Goal: Information Seeking & Learning: Find specific page/section

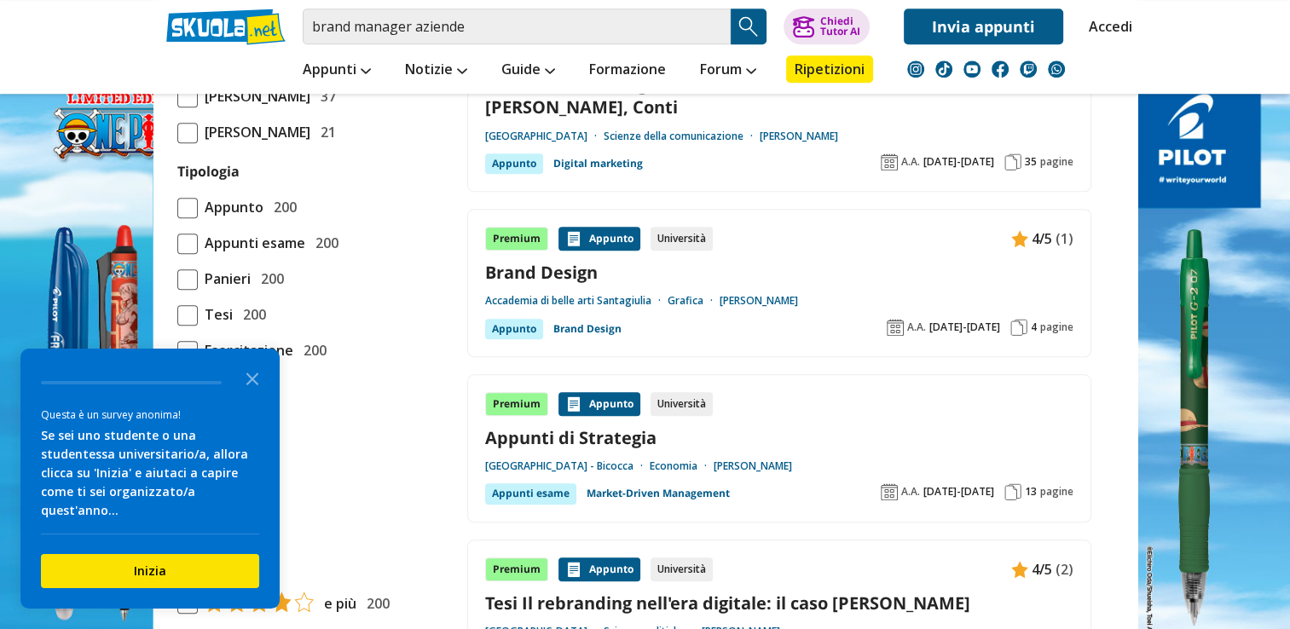
scroll to position [1279, 0]
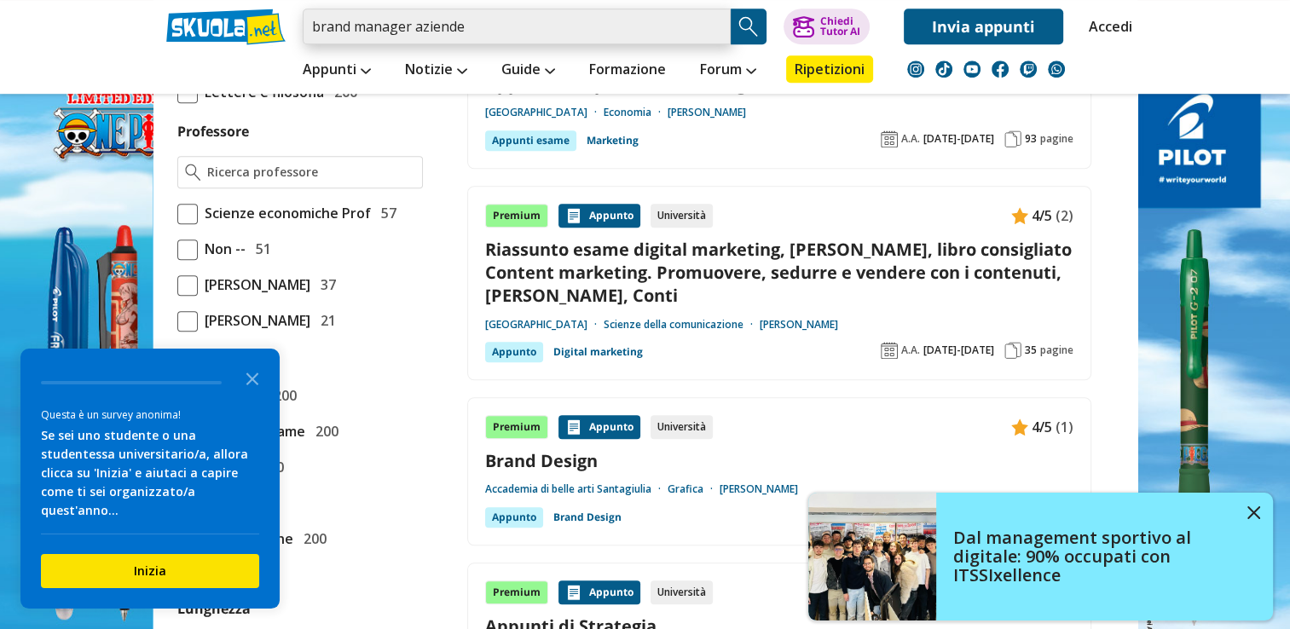
click at [584, 34] on input "brand manager aziende" at bounding box center [517, 27] width 428 height 36
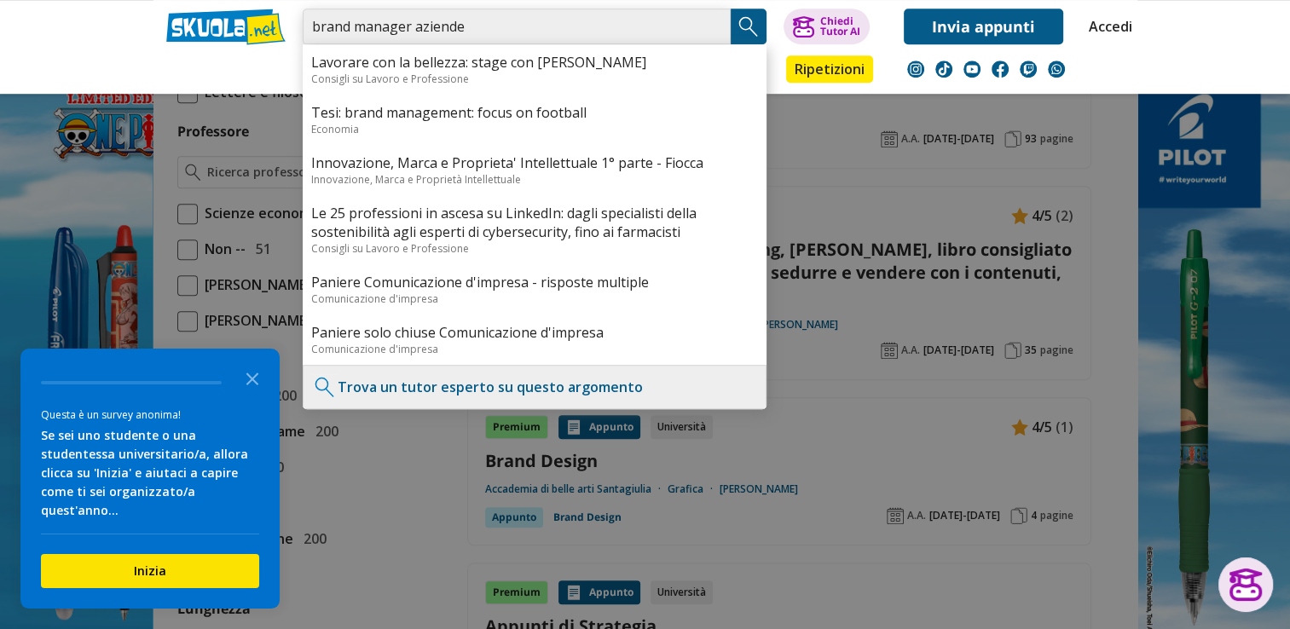
click at [594, 26] on input "brand manager aziende" at bounding box center [517, 27] width 428 height 36
click at [645, 29] on input "brand manager aziende" at bounding box center [517, 27] width 428 height 36
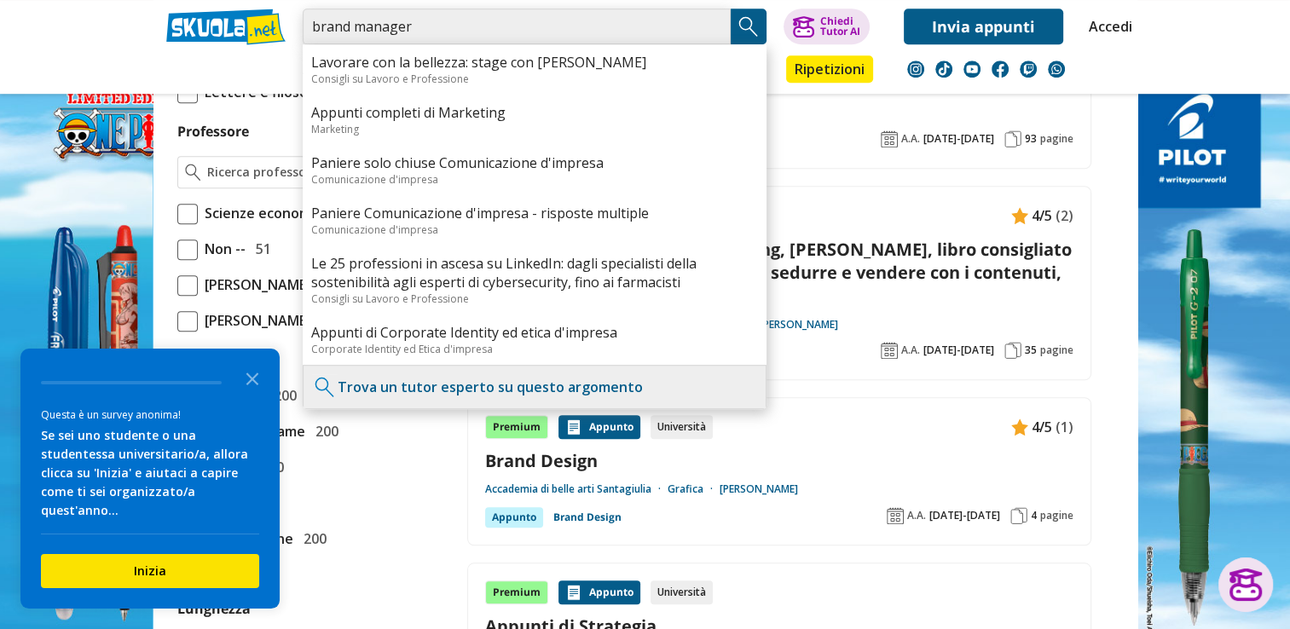
click at [304, 29] on input "brand manager" at bounding box center [517, 27] width 428 height 36
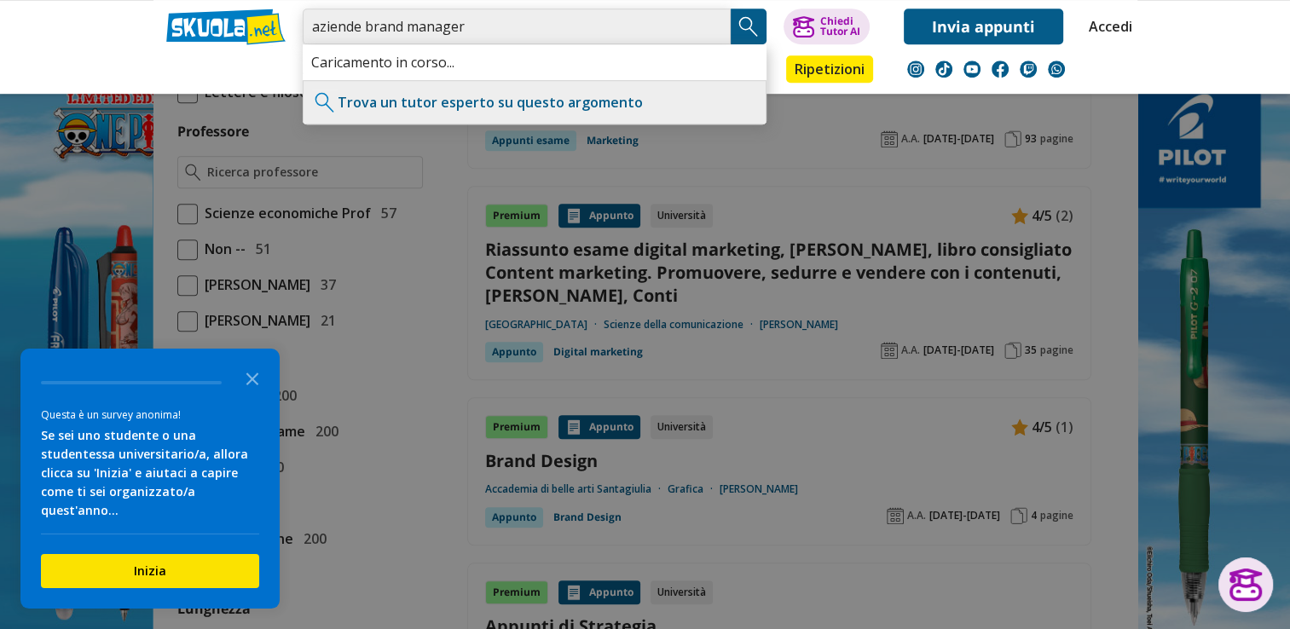
type input "aziende brand manager"
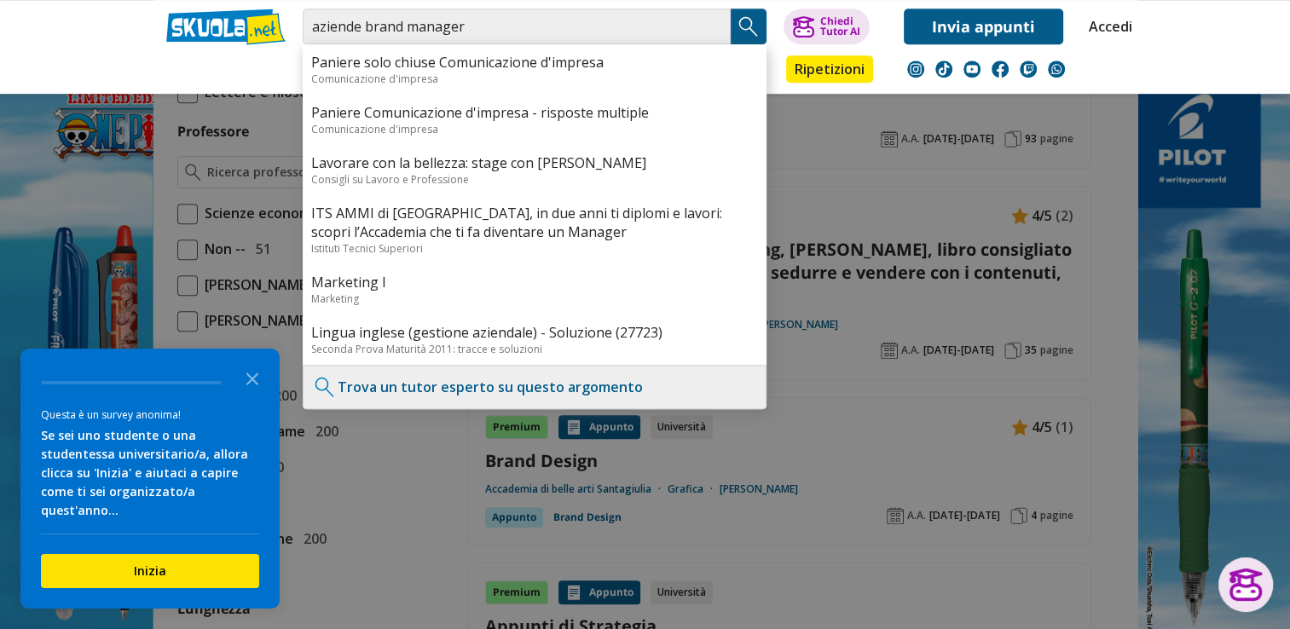
click at [747, 28] on img "Search Button" at bounding box center [749, 27] width 26 height 26
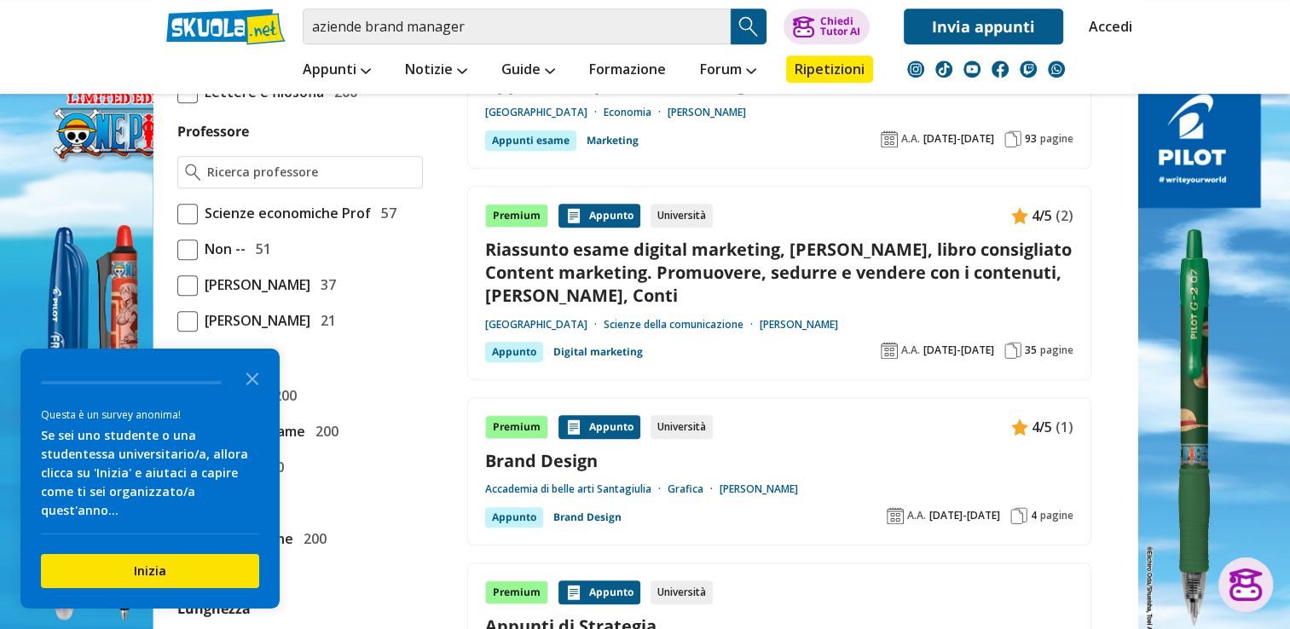
click at [747, 28] on img "Search Button" at bounding box center [749, 27] width 26 height 26
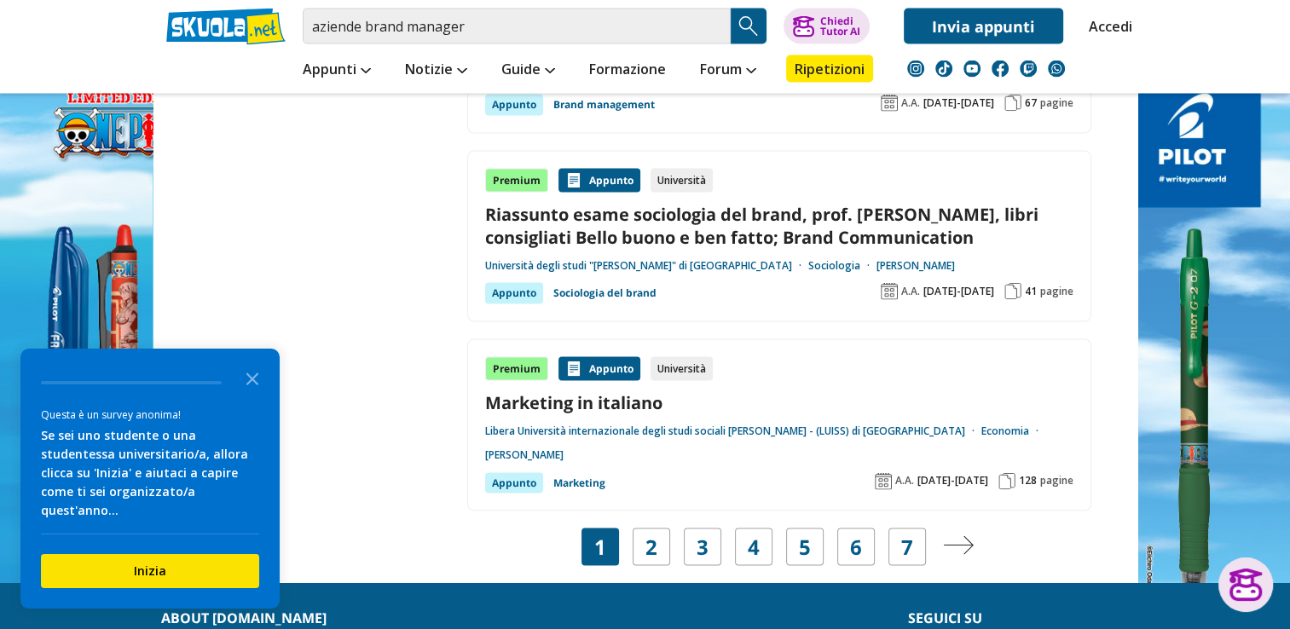
scroll to position [3326, 0]
